Goal: Task Accomplishment & Management: Manage account settings

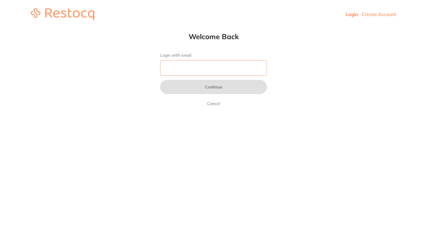
click at [207, 67] on input "Login with email" at bounding box center [213, 67] width 107 height 15
click at [351, 14] on link "Login" at bounding box center [351, 14] width 13 height 6
click at [177, 68] on input "Login with email" at bounding box center [213, 67] width 107 height 15
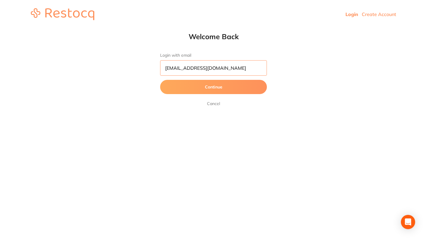
type input "[EMAIL_ADDRESS][DOMAIN_NAME]"
click at [160, 80] on button "Continue" at bounding box center [213, 87] width 107 height 14
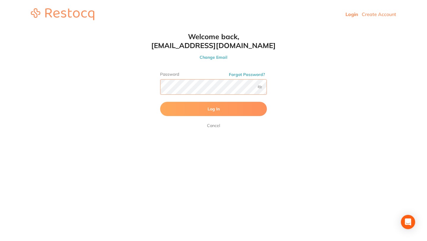
click at [160, 102] on button "Log In" at bounding box center [213, 109] width 107 height 14
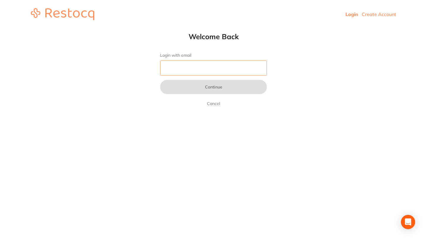
click at [182, 67] on input "Login with email" at bounding box center [213, 67] width 107 height 15
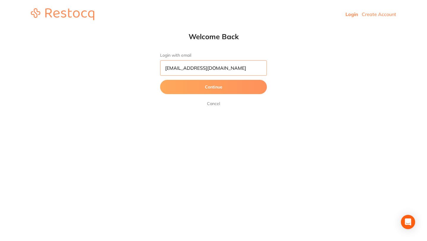
type input "[EMAIL_ADDRESS][DOMAIN_NAME]"
click at [160, 80] on button "Continue" at bounding box center [213, 87] width 107 height 14
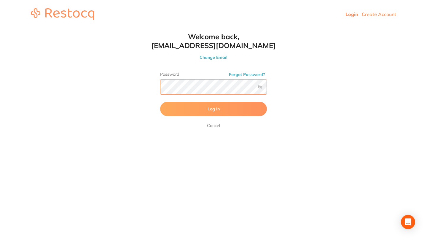
click at [160, 102] on button "Log In" at bounding box center [213, 109] width 107 height 14
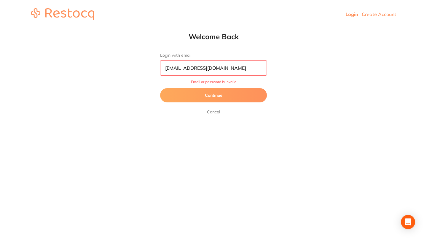
click at [217, 95] on button "Continue" at bounding box center [213, 95] width 107 height 14
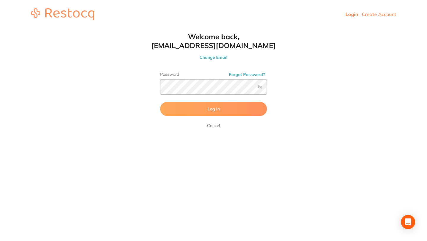
click at [259, 87] on label at bounding box center [259, 86] width 5 height 5
click at [267, 89] on input "checkbox" at bounding box center [267, 89] width 0 height 0
click at [218, 109] on span "Log In" at bounding box center [213, 108] width 12 height 5
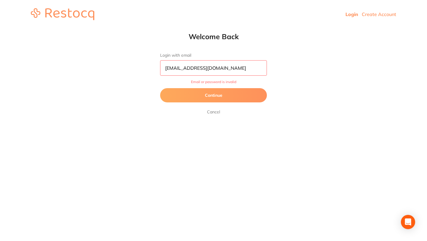
click at [220, 71] on input "[EMAIL_ADDRESS][DOMAIN_NAME]" at bounding box center [213, 67] width 107 height 15
click at [219, 69] on input "[EMAIL_ADDRESS][DOMAIN_NAME]" at bounding box center [213, 67] width 107 height 15
click at [215, 97] on button "Continue" at bounding box center [213, 95] width 107 height 14
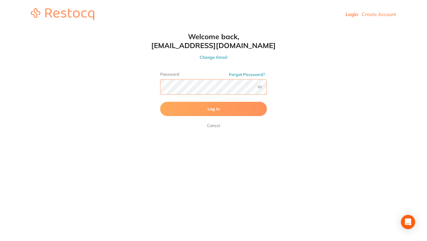
click at [160, 102] on button "Log In" at bounding box center [213, 109] width 107 height 14
